Goal: Navigation & Orientation: Understand site structure

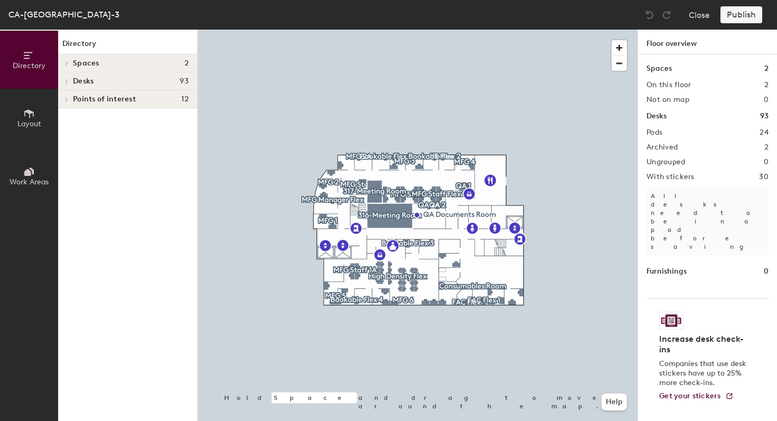
drag, startPoint x: 138, startPoint y: 81, endPoint x: 138, endPoint y: 89, distance: 8.5
click at [138, 81] on h4 "Desks 93" at bounding box center [131, 81] width 116 height 8
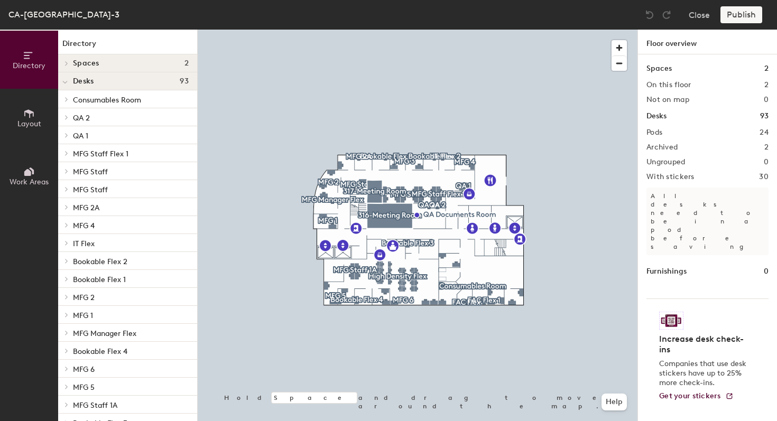
click at [118, 116] on p "QA 2" at bounding box center [131, 117] width 116 height 14
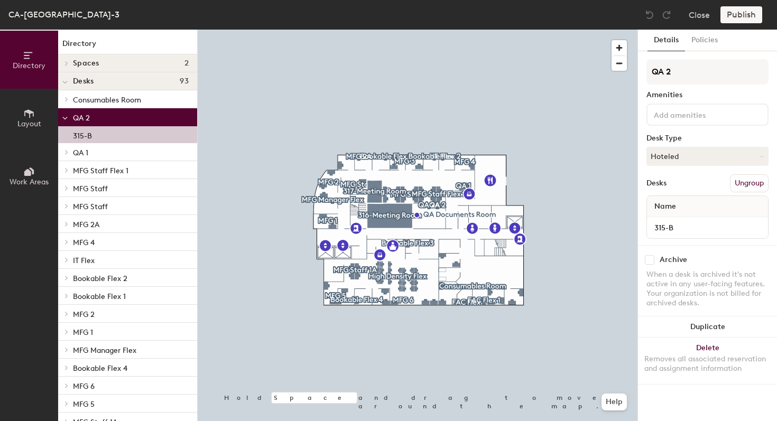
click at [118, 116] on p "QA 2" at bounding box center [131, 117] width 116 height 14
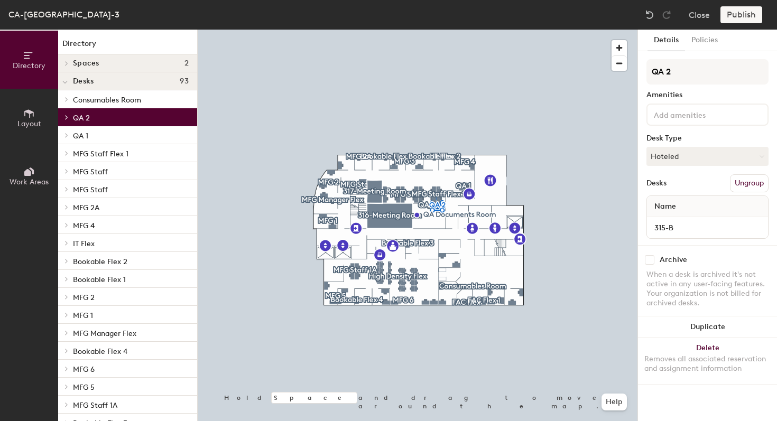
click at [99, 152] on span "MFG Staff Flex 1" at bounding box center [100, 154] width 55 height 9
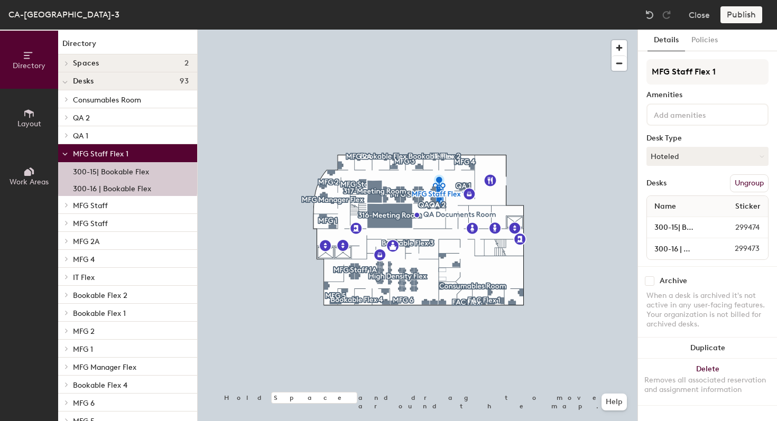
click at [99, 152] on span "MFG Staff Flex 1" at bounding box center [100, 154] width 55 height 9
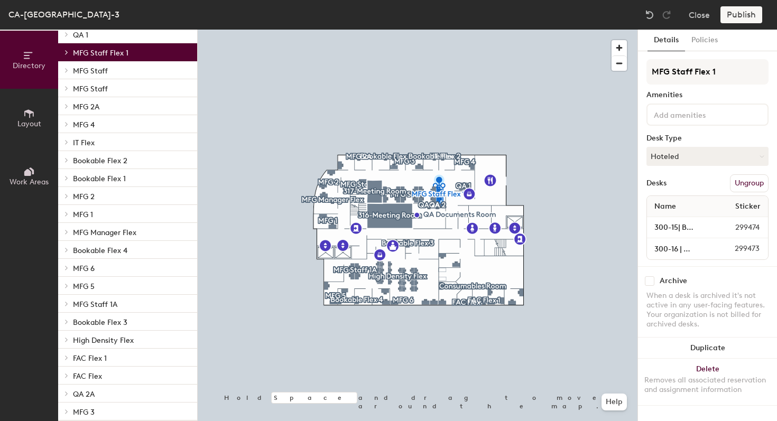
scroll to position [127, 0]
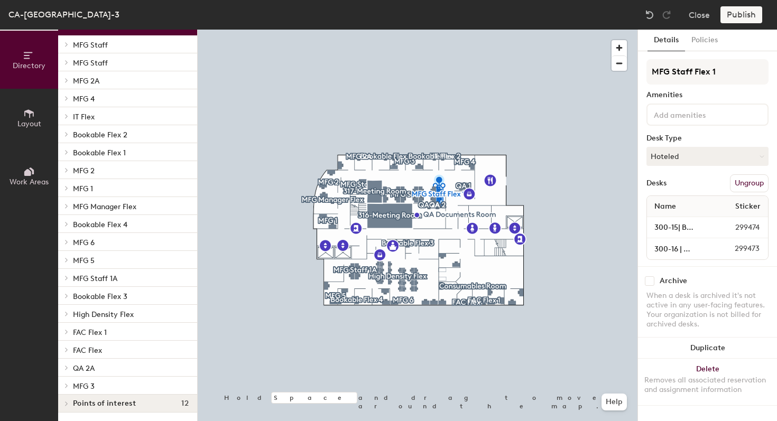
click at [134, 309] on p "High Density Flex" at bounding box center [131, 314] width 116 height 14
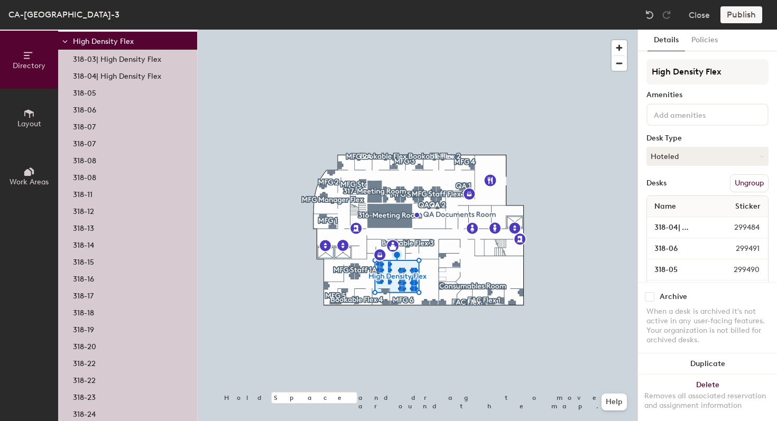
scroll to position [600, 0]
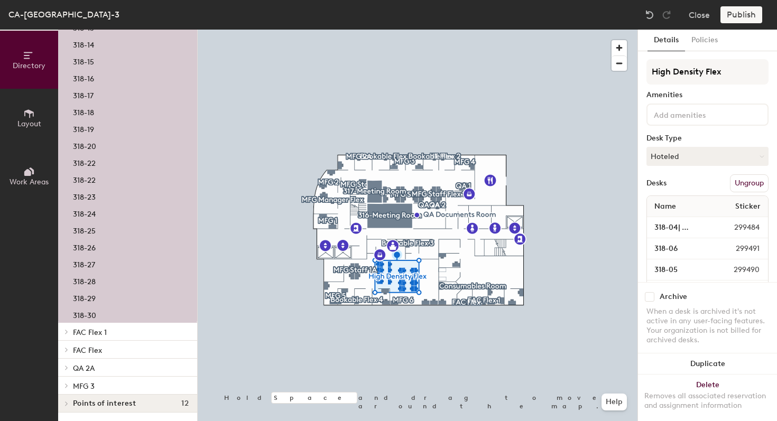
click at [124, 327] on p "FAC Flex 1" at bounding box center [131, 332] width 116 height 14
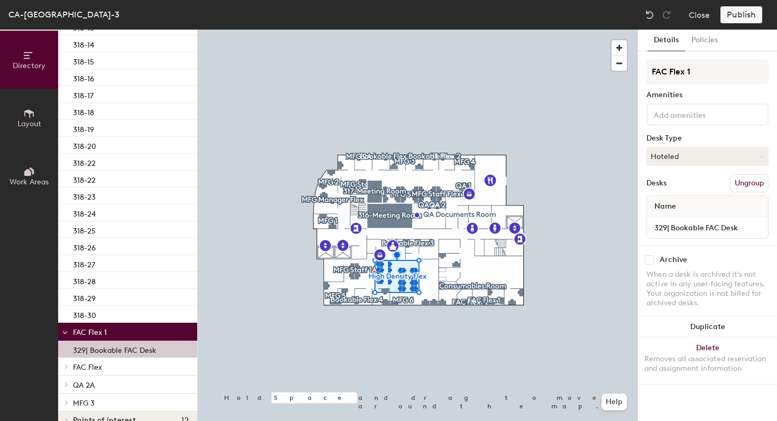
scroll to position [617, 0]
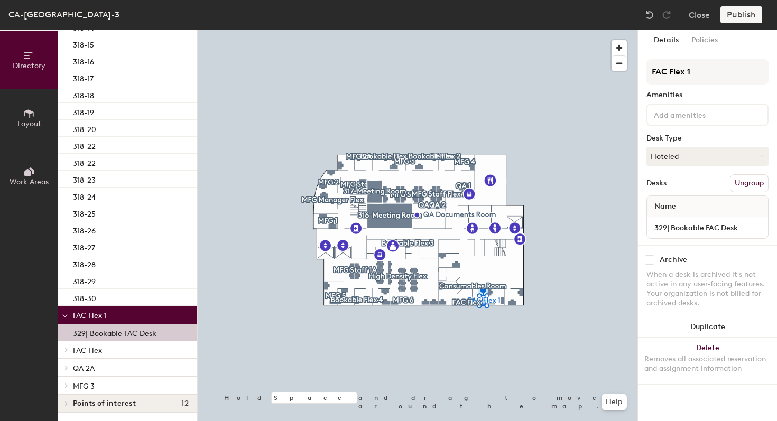
click at [106, 361] on p "QA 2A" at bounding box center [131, 368] width 116 height 14
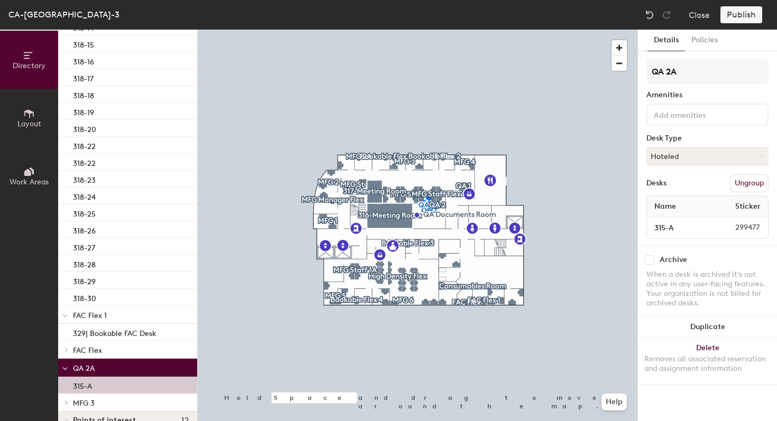
click at [111, 357] on div "FAC Flex" at bounding box center [127, 350] width 139 height 18
click at [68, 363] on div at bounding box center [65, 367] width 14 height 17
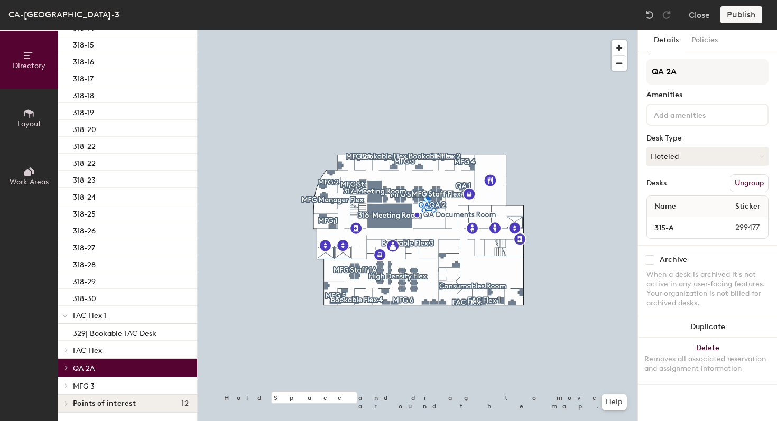
click at [74, 357] on div "FAC Flex" at bounding box center [127, 350] width 139 height 18
click at [76, 352] on span "FAC Flex" at bounding box center [87, 350] width 29 height 9
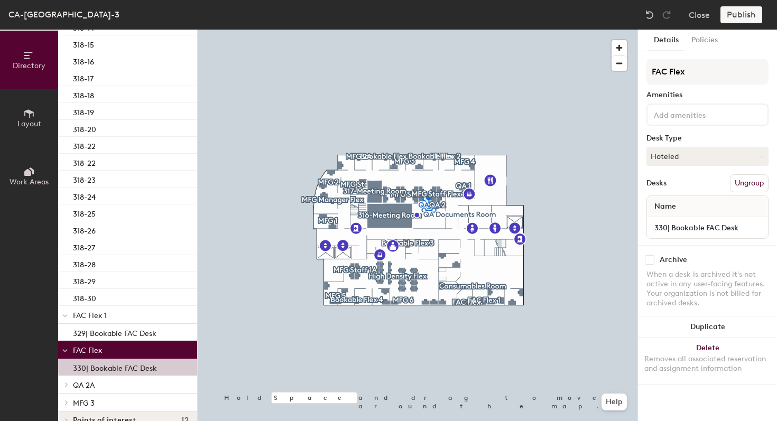
click at [76, 352] on span "FAC Flex" at bounding box center [87, 350] width 29 height 9
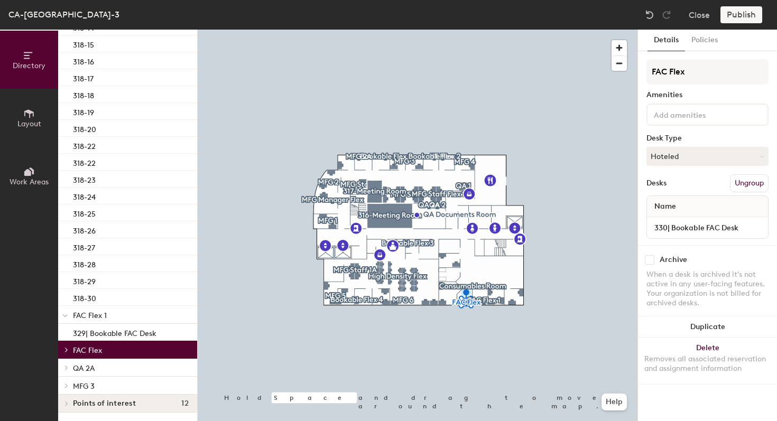
click at [76, 391] on p "MFG 3" at bounding box center [131, 386] width 116 height 14
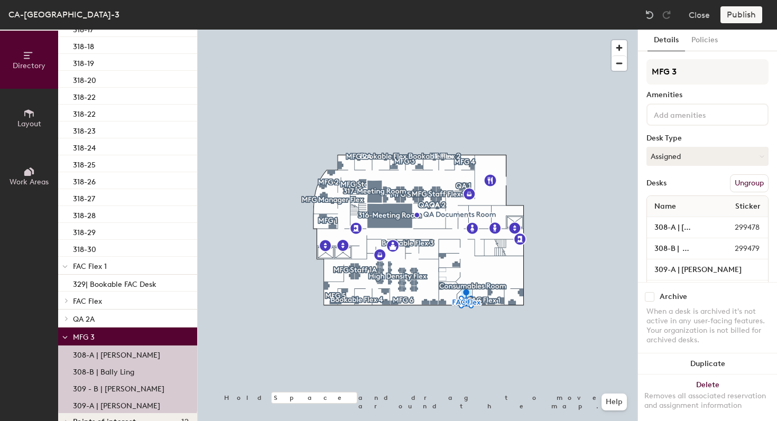
scroll to position [685, 0]
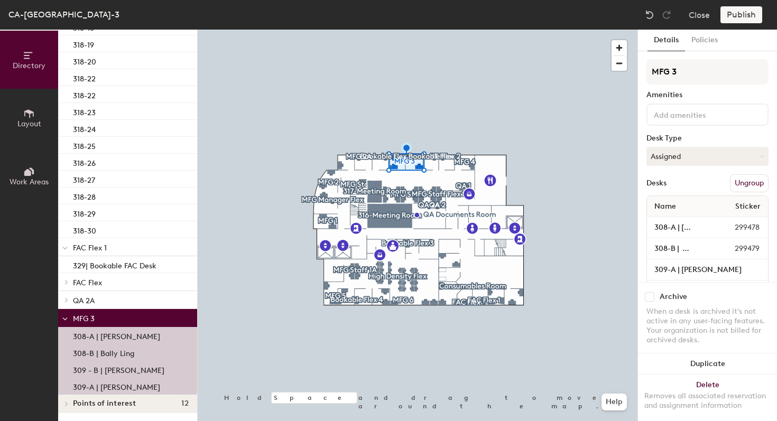
click at [63, 317] on span at bounding box center [64, 318] width 5 height 9
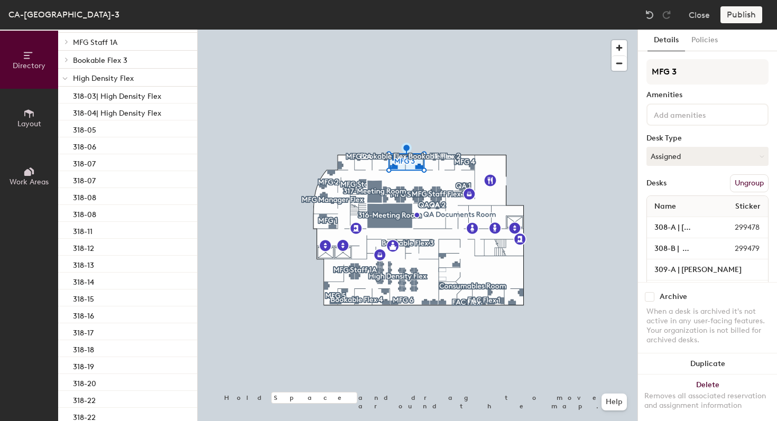
scroll to position [197, 0]
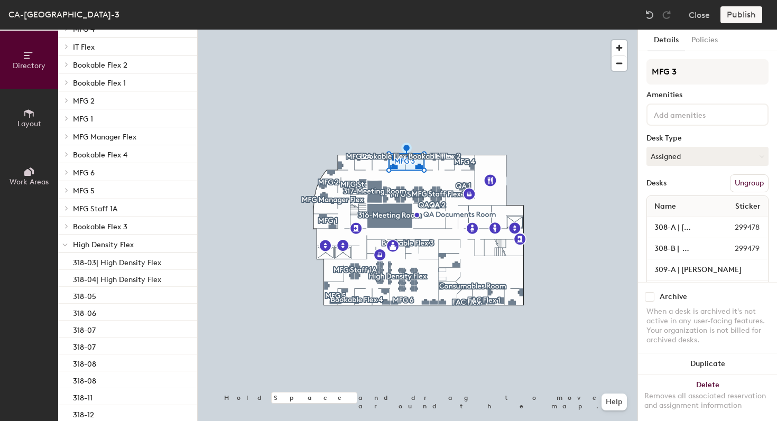
click at [72, 244] on div "High Density Flex" at bounding box center [127, 244] width 139 height 18
click at [73, 225] on span "Bookable Flex 3" at bounding box center [100, 226] width 54 height 9
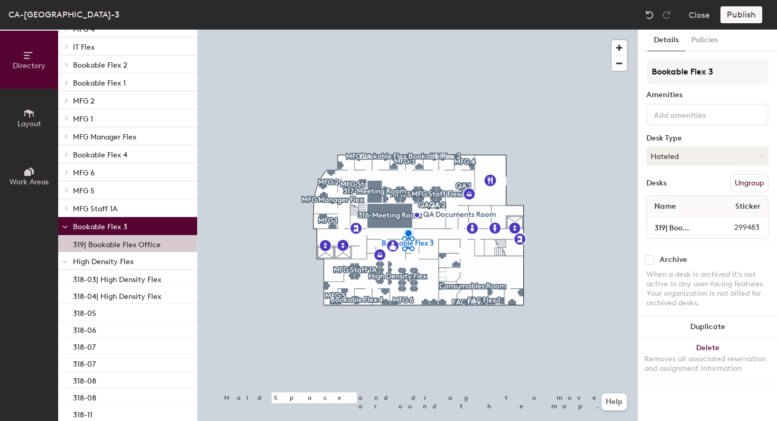
click at [73, 225] on span "Bookable Flex 3" at bounding box center [100, 226] width 54 height 9
click at [72, 208] on div "MFG Staff 1A" at bounding box center [127, 208] width 139 height 18
click at [77, 204] on span "MFG Staff 1A" at bounding box center [95, 208] width 44 height 9
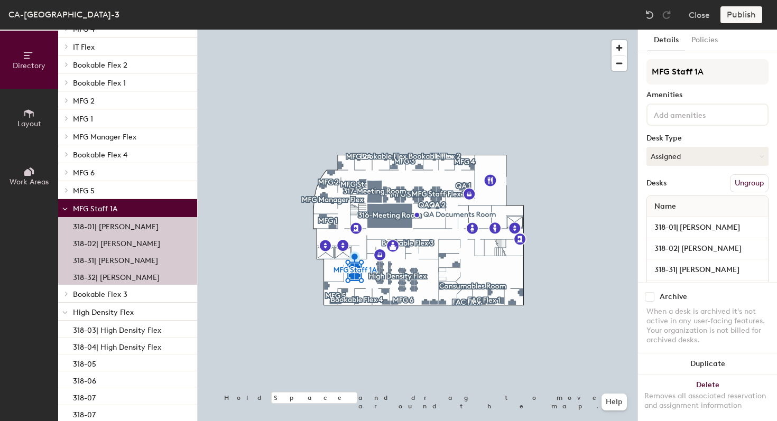
click at [76, 204] on span "MFG Staff 1A" at bounding box center [95, 208] width 44 height 9
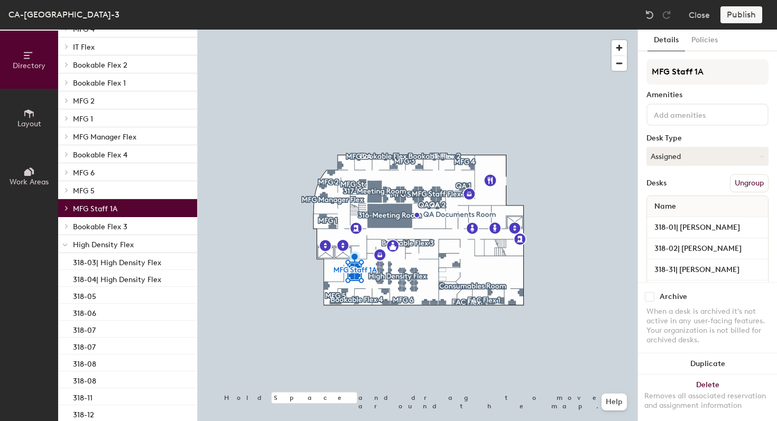
click at [77, 184] on p "MFG 5" at bounding box center [131, 190] width 116 height 14
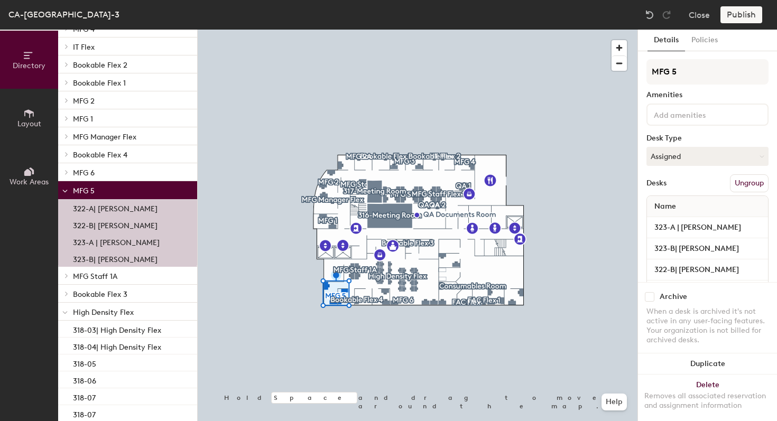
click at [77, 184] on p "MFG 5" at bounding box center [131, 190] width 116 height 14
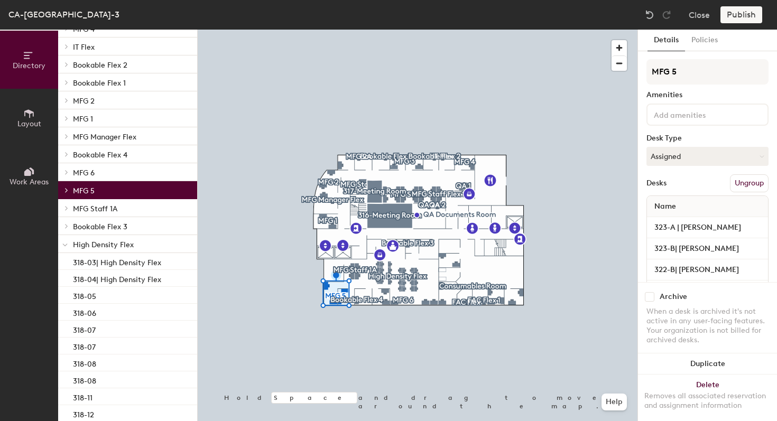
click at [79, 172] on span "MFG 6" at bounding box center [84, 173] width 22 height 9
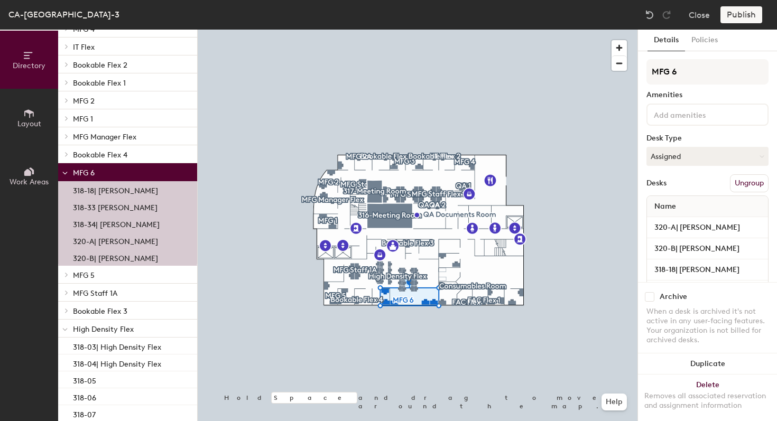
click at [78, 180] on div "MFG 6" at bounding box center [127, 172] width 139 height 18
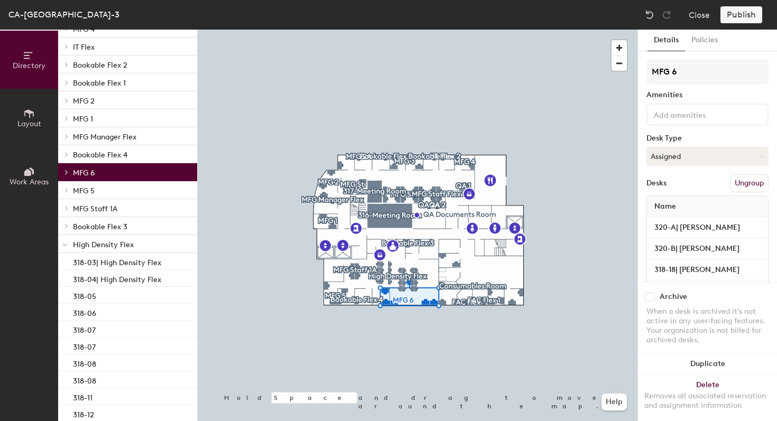
click at [88, 145] on div "Bookable Flex 4" at bounding box center [127, 154] width 139 height 18
click at [81, 150] on p "Bookable Flex 4" at bounding box center [131, 154] width 116 height 14
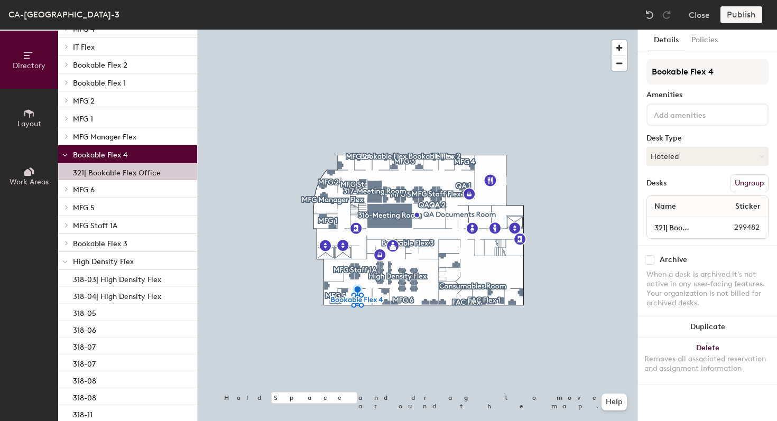
click at [81, 150] on p "Bookable Flex 4" at bounding box center [131, 154] width 116 height 14
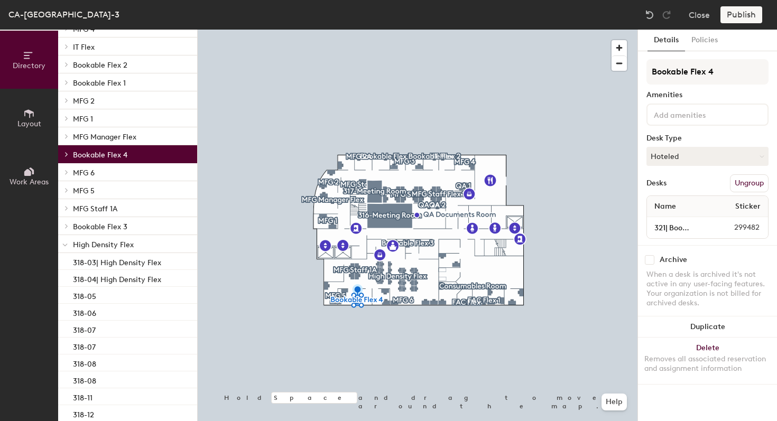
click at [81, 132] on p "MFG Manager Flex" at bounding box center [131, 136] width 116 height 14
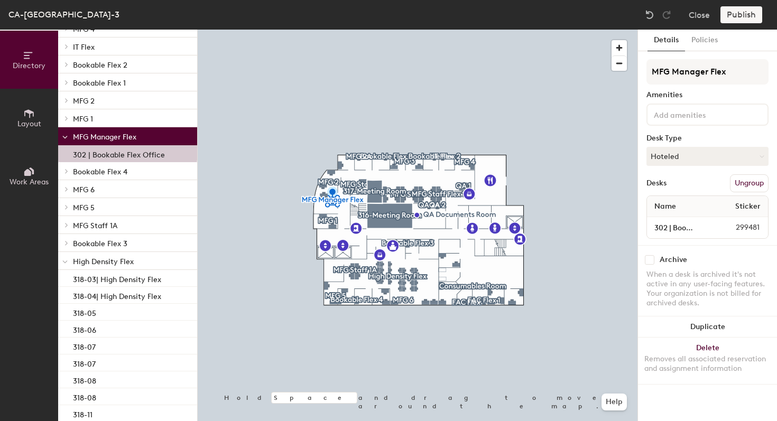
click at [81, 132] on p "MFG Manager Flex" at bounding box center [131, 136] width 116 height 14
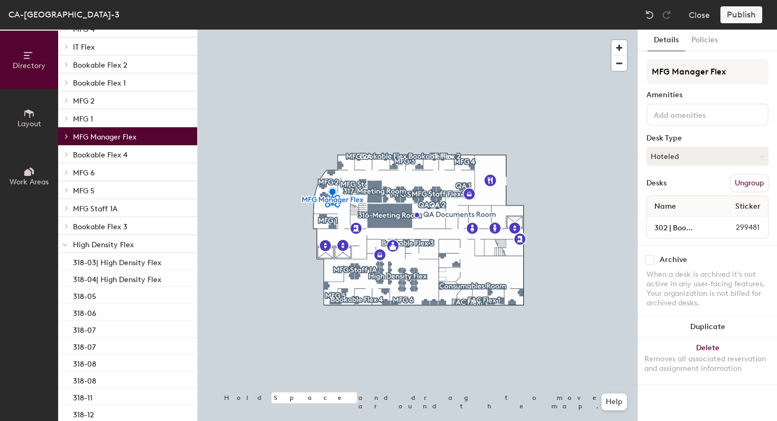
click at [81, 98] on span "MFG 2" at bounding box center [84, 101] width 22 height 9
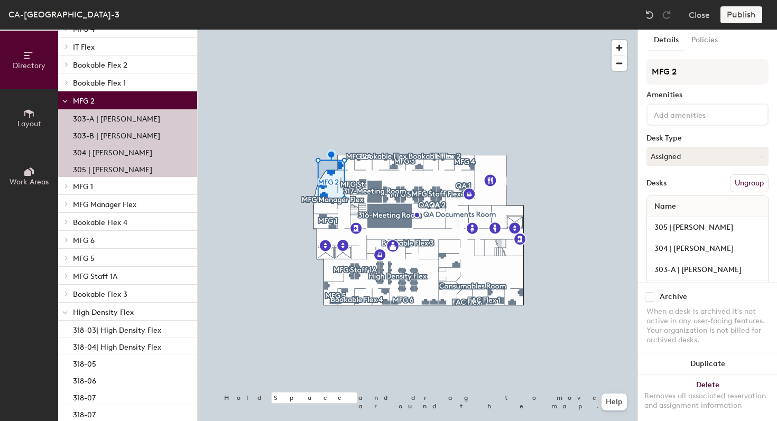
click at [81, 98] on span "MFG 2" at bounding box center [84, 101] width 22 height 9
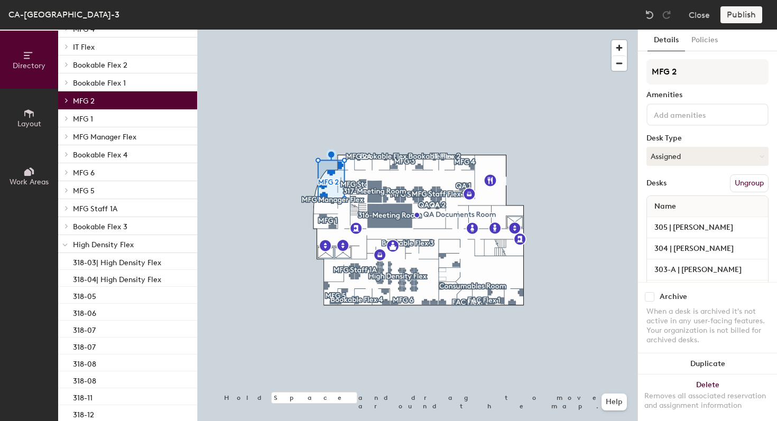
click at [81, 123] on span "MFG 1" at bounding box center [83, 119] width 20 height 9
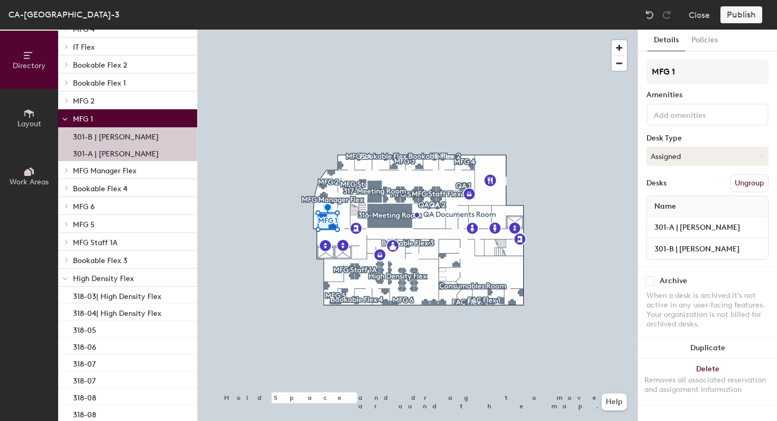
click at [81, 123] on span "MFG 1" at bounding box center [83, 119] width 20 height 9
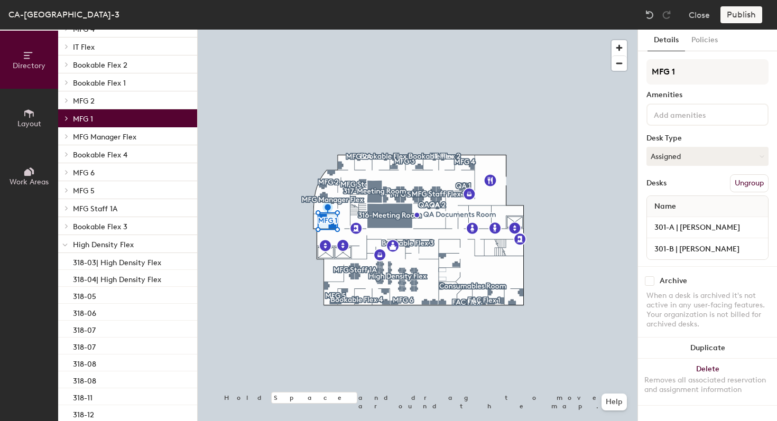
click at [98, 86] on span "Bookable Flex 1" at bounding box center [99, 83] width 53 height 9
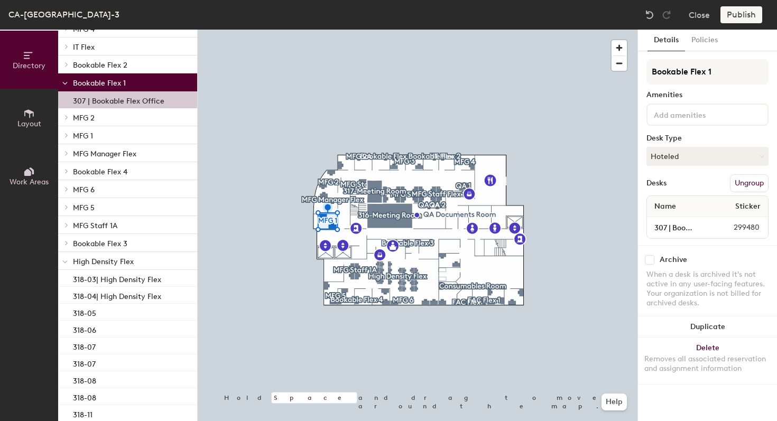
click at [98, 86] on span "Bookable Flex 1" at bounding box center [99, 83] width 53 height 9
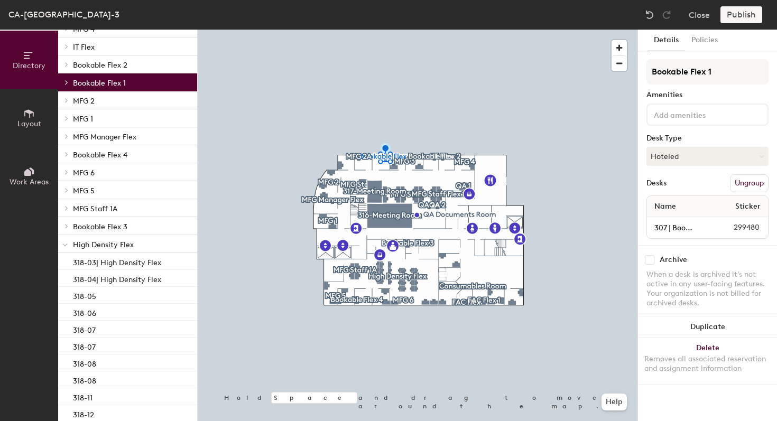
click at [103, 65] on span "Bookable Flex 2" at bounding box center [100, 65] width 54 height 9
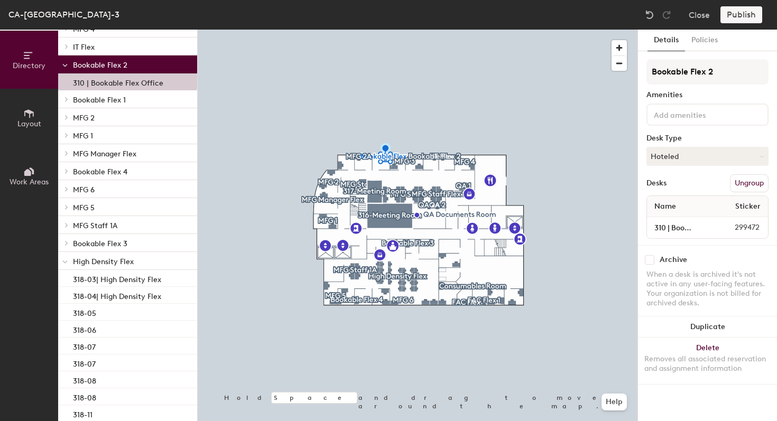
click at [103, 64] on span "Bookable Flex 2" at bounding box center [100, 65] width 54 height 9
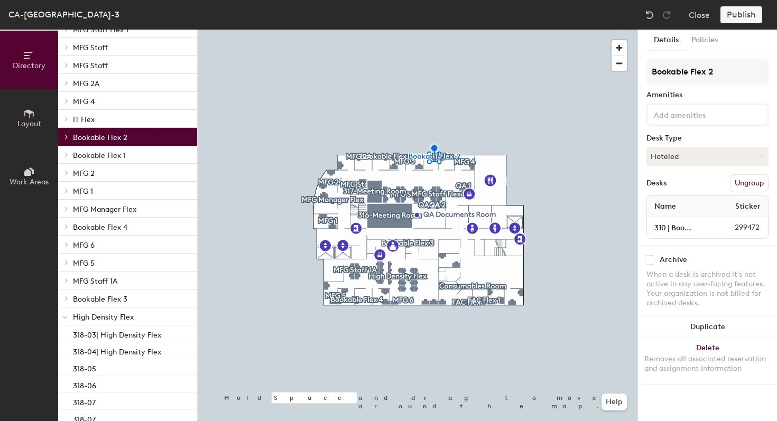
scroll to position [125, 0]
click at [102, 120] on p "IT Flex" at bounding box center [131, 118] width 116 height 14
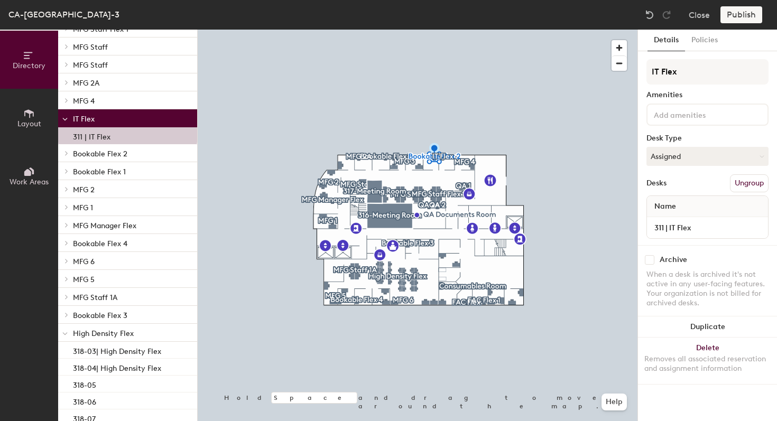
click at [103, 119] on p "IT Flex" at bounding box center [131, 118] width 116 height 14
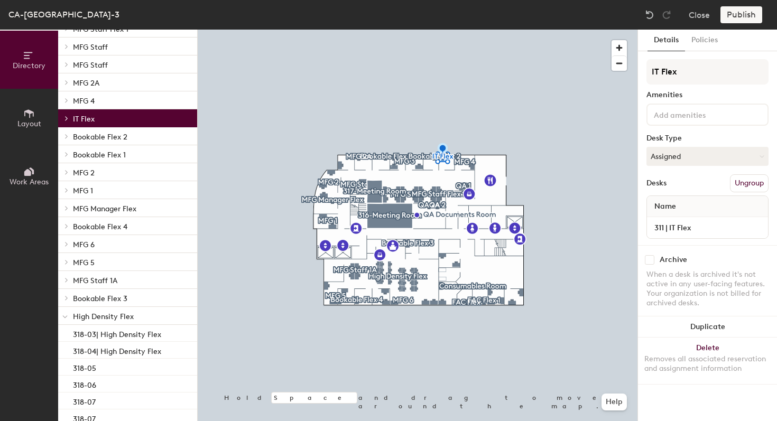
click at [103, 103] on p "MFG 4" at bounding box center [131, 101] width 116 height 14
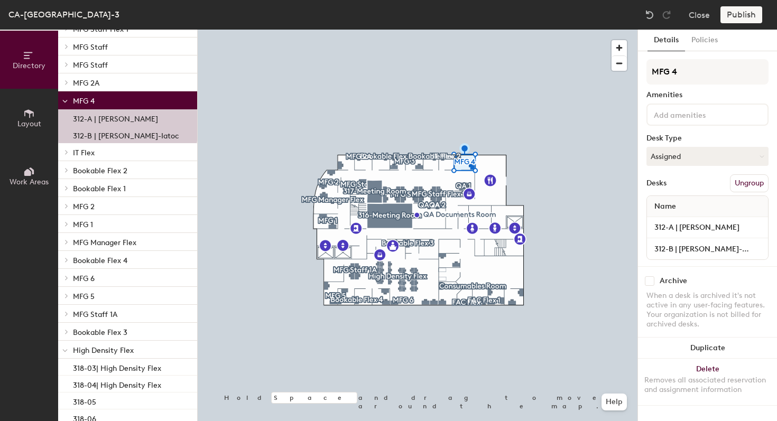
click at [103, 103] on p "MFG 4" at bounding box center [131, 101] width 116 height 14
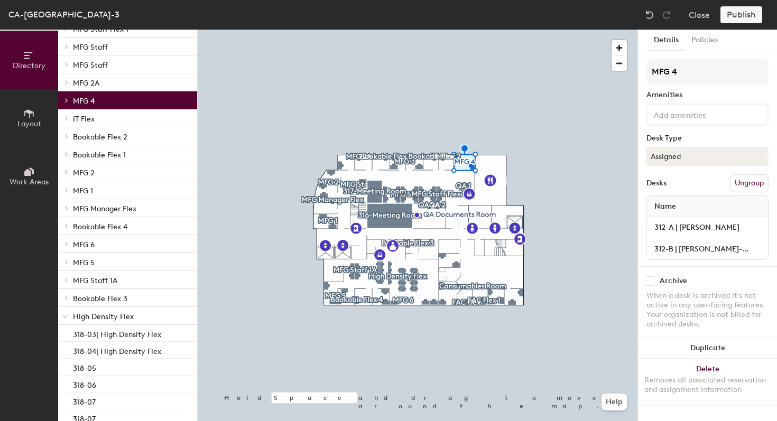
click at [107, 86] on p "MFG 2A" at bounding box center [131, 83] width 116 height 14
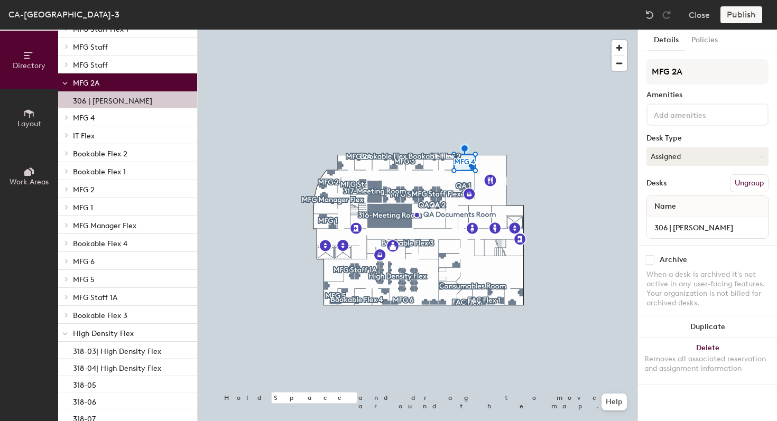
click at [107, 86] on p "MFG 2A" at bounding box center [131, 83] width 116 height 14
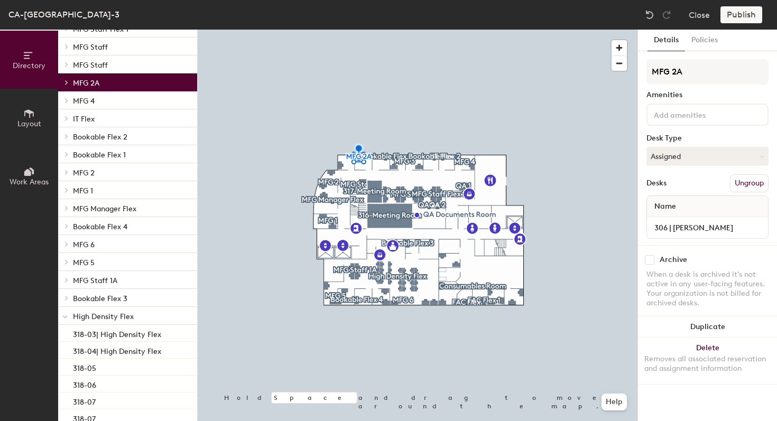
click at [111, 70] on p "MFG Staff" at bounding box center [131, 65] width 116 height 14
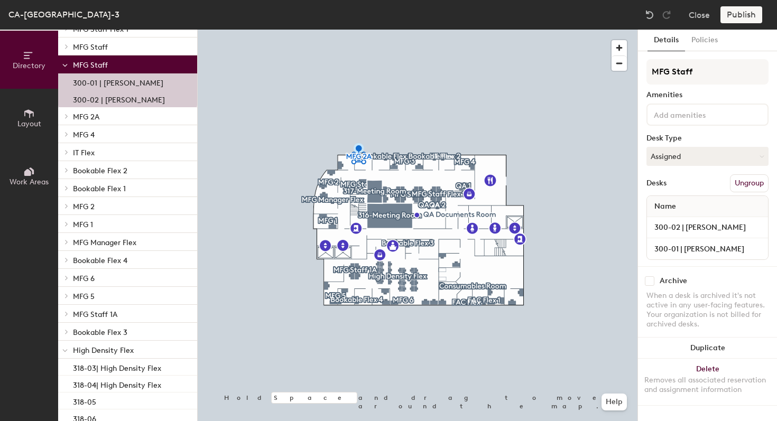
click at [111, 70] on p "MFG Staff" at bounding box center [131, 65] width 116 height 14
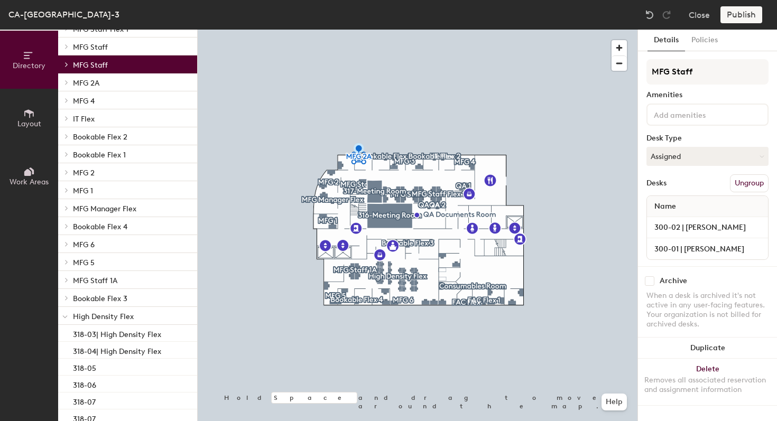
scroll to position [85, 0]
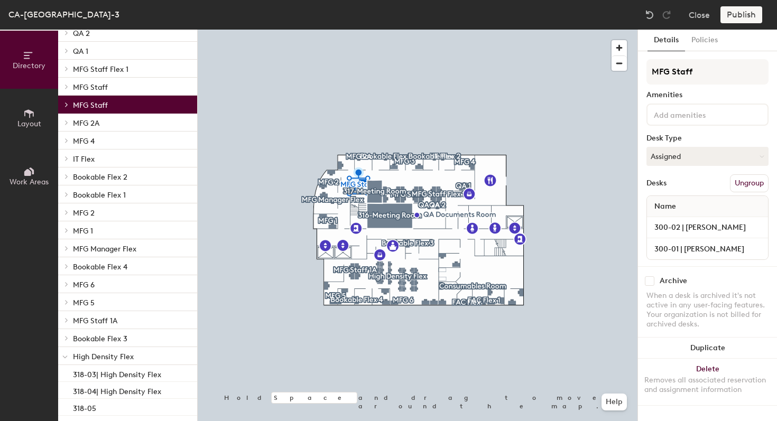
click at [107, 86] on span "MFG Staff" at bounding box center [90, 87] width 35 height 9
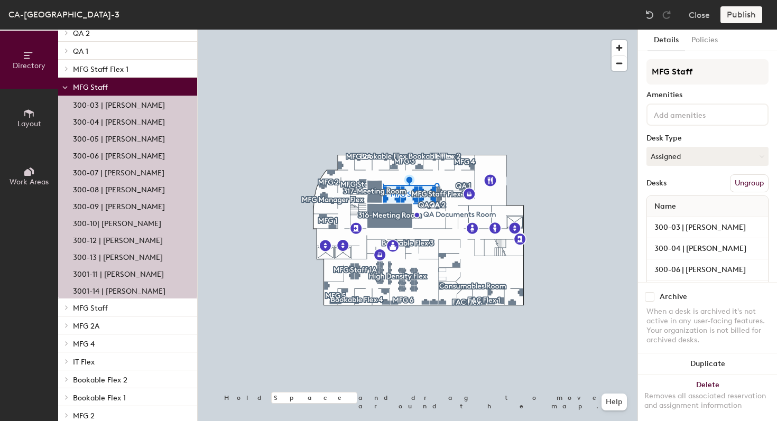
click at [107, 86] on span "MFG Staff" at bounding box center [90, 87] width 35 height 9
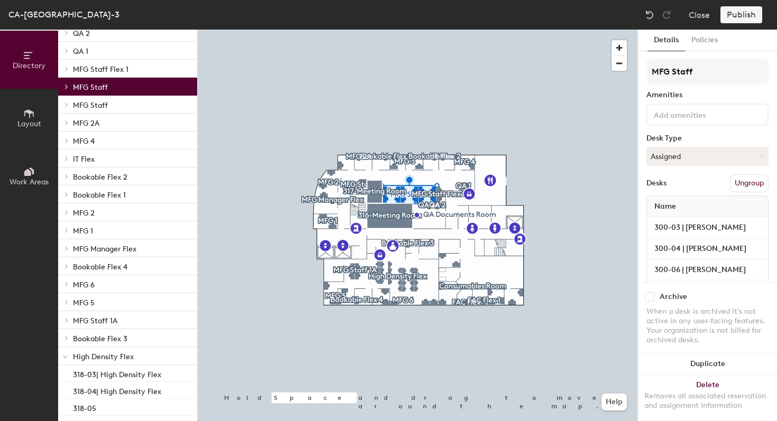
click at [107, 68] on span "MFG Staff Flex 1" at bounding box center [100, 69] width 55 height 9
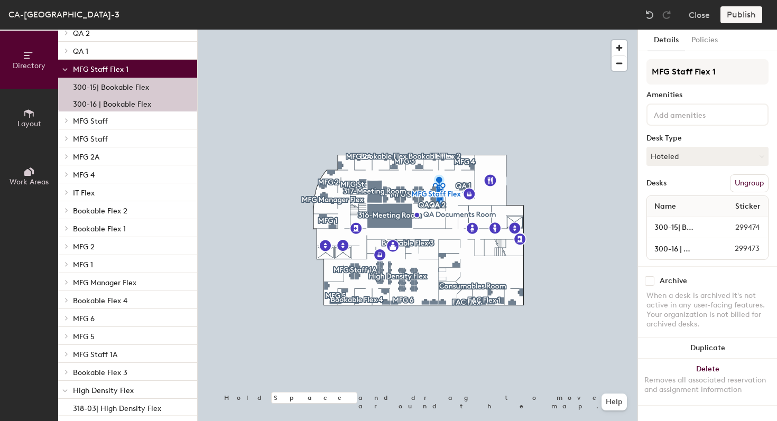
click at [107, 68] on span "MFG Staff Flex 1" at bounding box center [100, 69] width 55 height 9
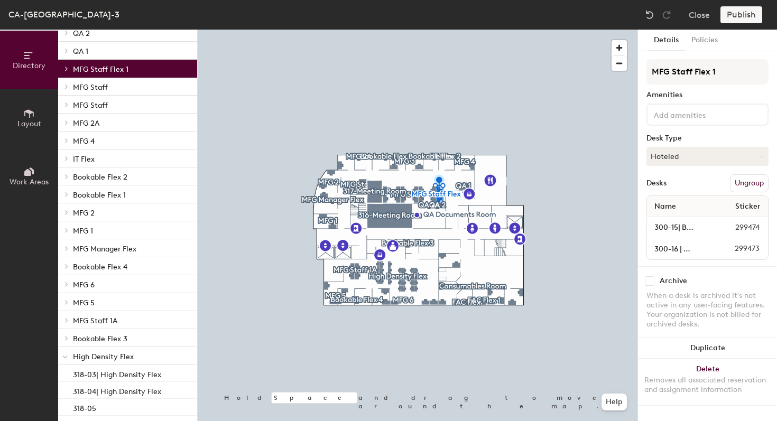
scroll to position [0, 0]
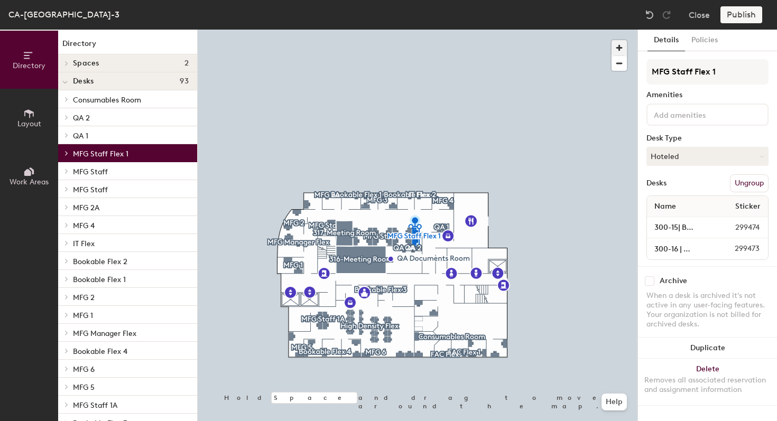
click at [620, 44] on span "button" at bounding box center [618, 47] width 15 height 15
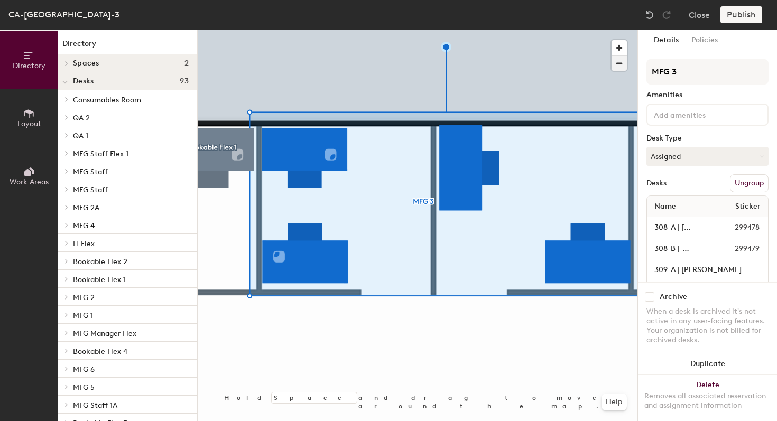
click at [625, 60] on span "button" at bounding box center [618, 63] width 15 height 15
click at [624, 61] on span "button" at bounding box center [618, 63] width 15 height 15
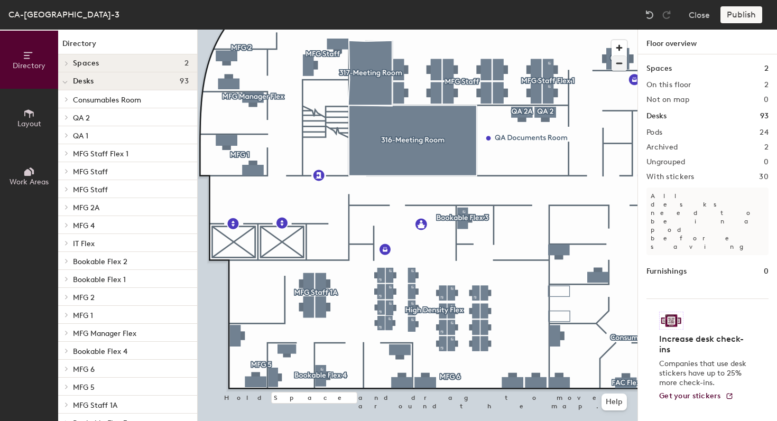
click at [290, 30] on div at bounding box center [418, 30] width 440 height 0
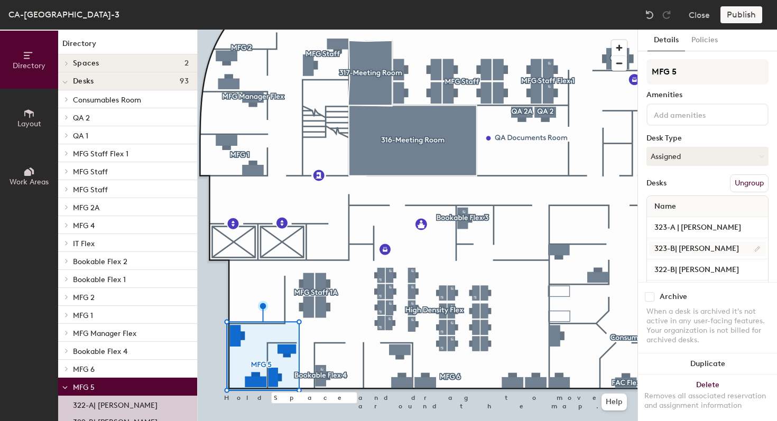
scroll to position [35, 0]
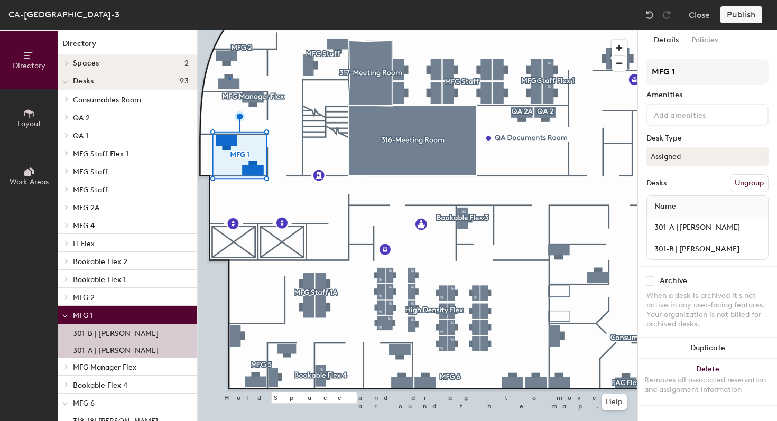
click at [229, 30] on div at bounding box center [418, 30] width 440 height 0
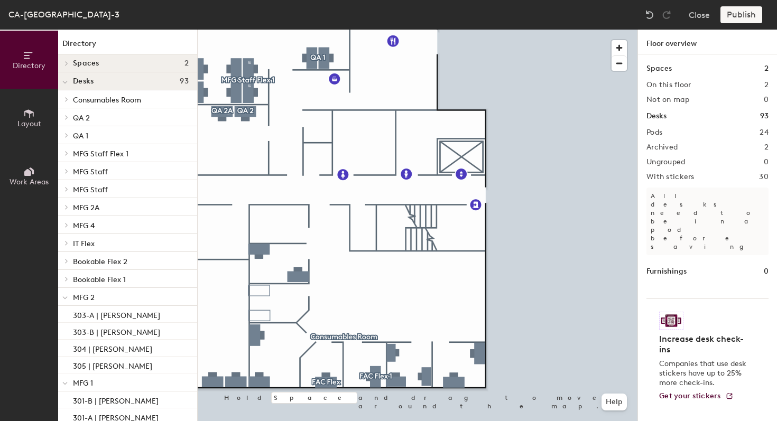
click at [396, 30] on div at bounding box center [418, 30] width 440 height 0
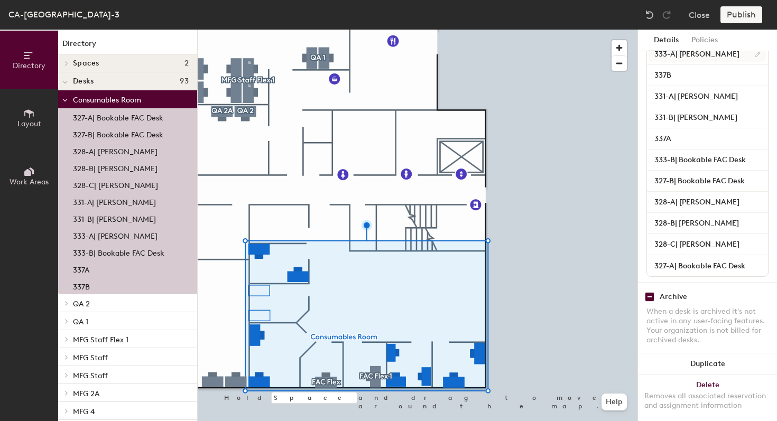
scroll to position [183, 0]
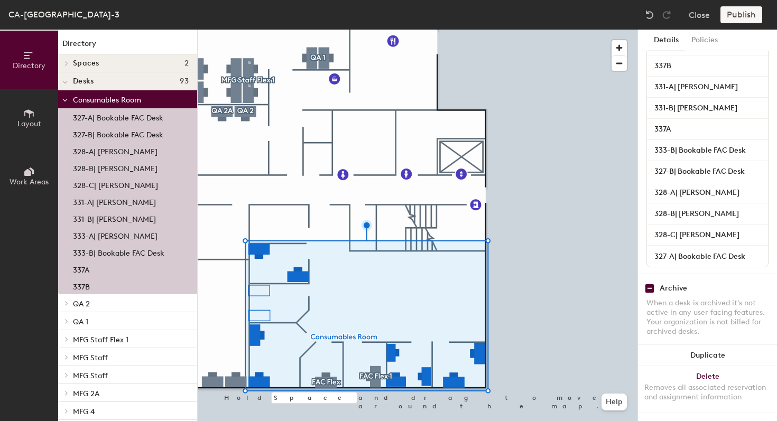
click at [390, 30] on div at bounding box center [418, 30] width 440 height 0
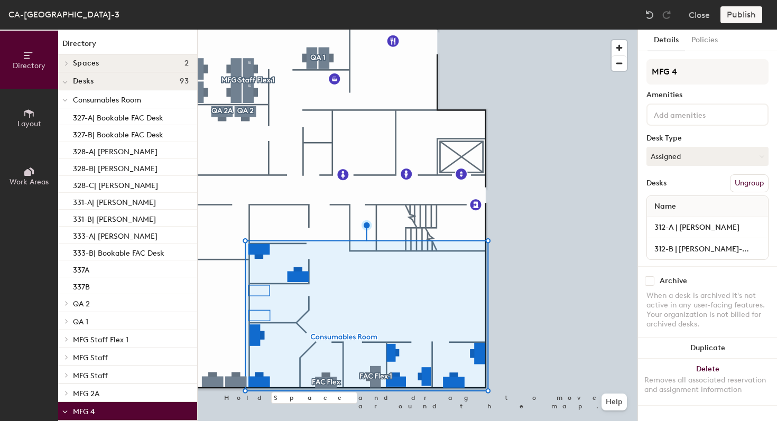
scroll to position [0, 0]
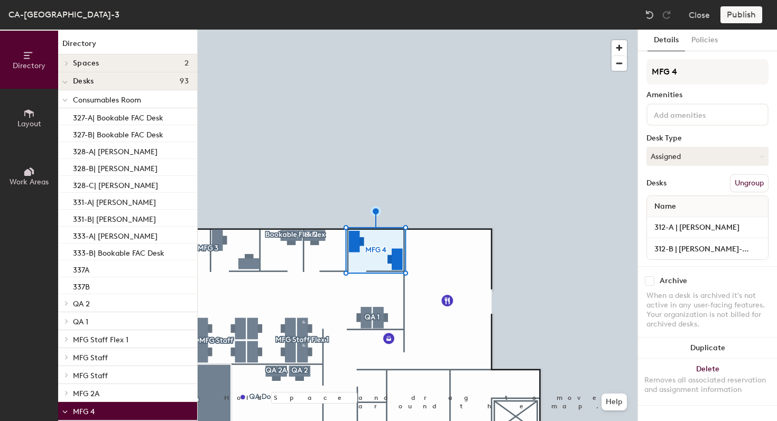
click at [296, 30] on div at bounding box center [418, 30] width 440 height 0
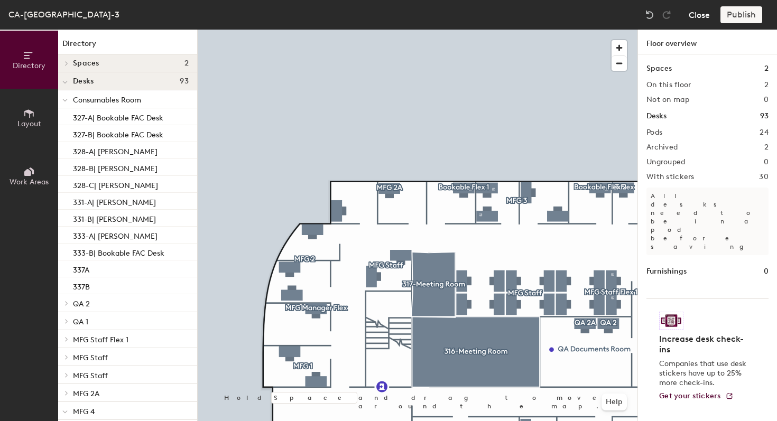
click at [691, 19] on button "Close" at bounding box center [699, 14] width 21 height 17
